Goal: Transaction & Acquisition: Subscribe to service/newsletter

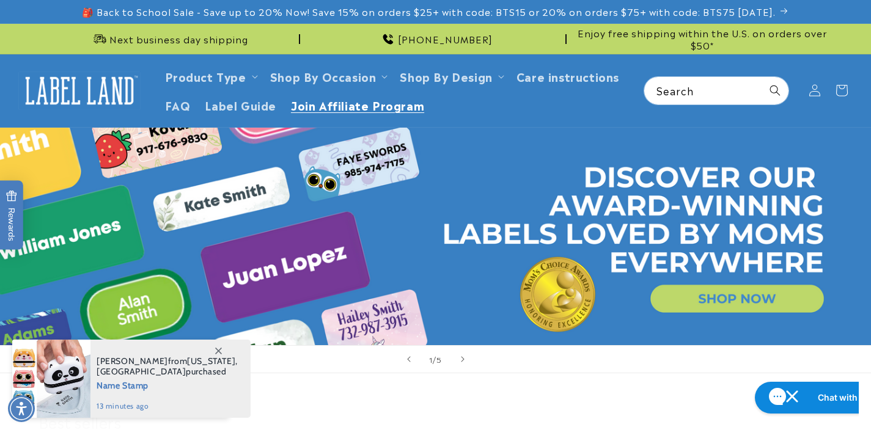
click at [387, 101] on span "Join Affiliate Program" at bounding box center [357, 105] width 133 height 14
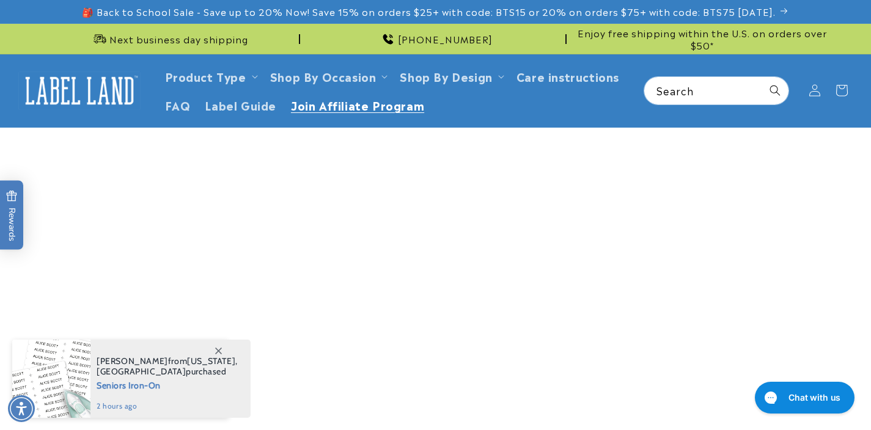
click at [222, 345] on span at bounding box center [218, 351] width 22 height 22
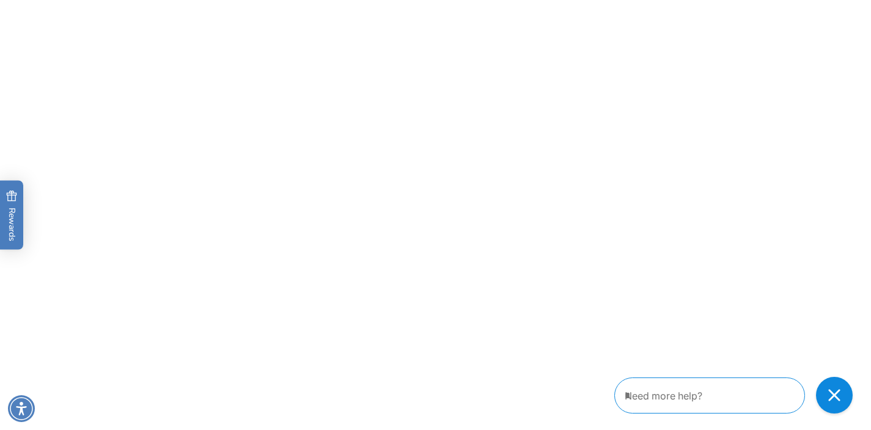
scroll to position [1182, 0]
